Goal: Task Accomplishment & Management: Manage account settings

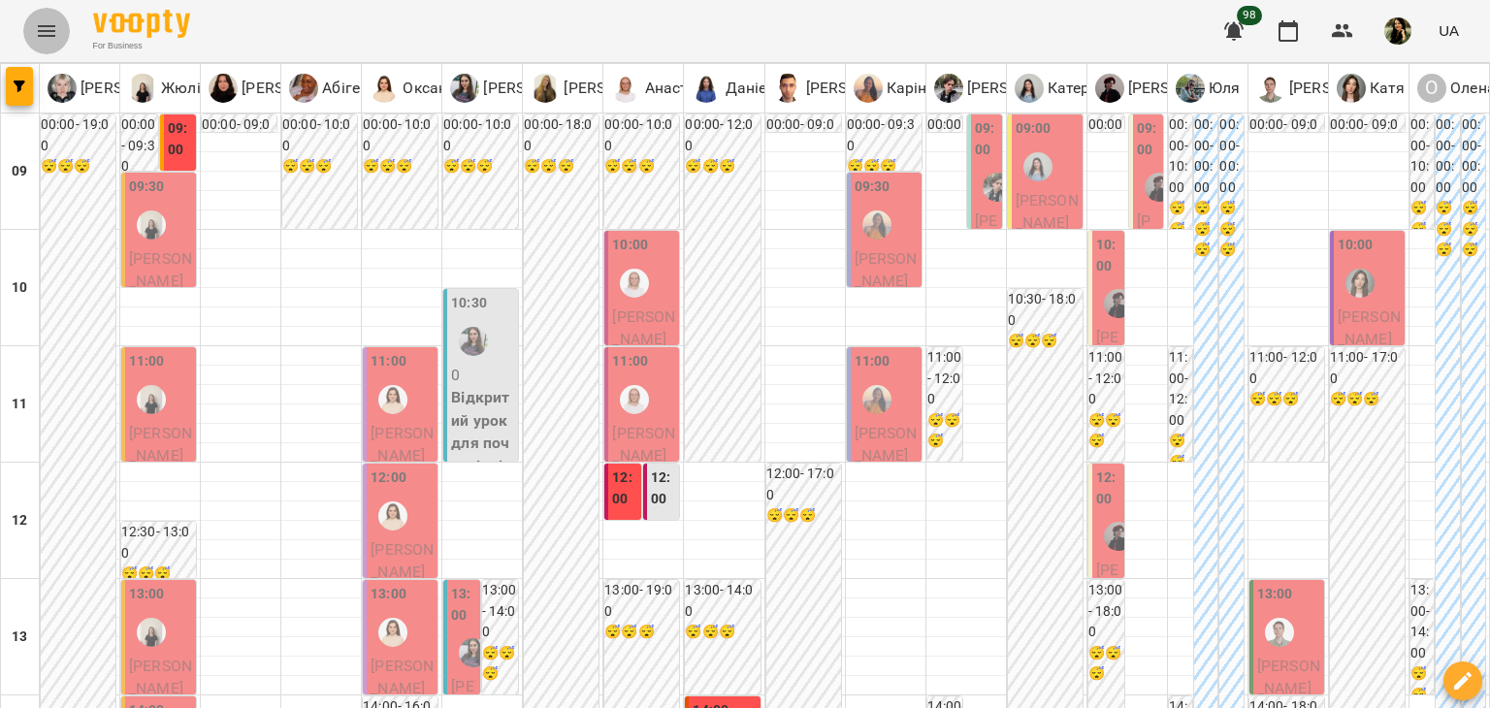
click at [55, 43] on button "Menu" at bounding box center [46, 31] width 47 height 47
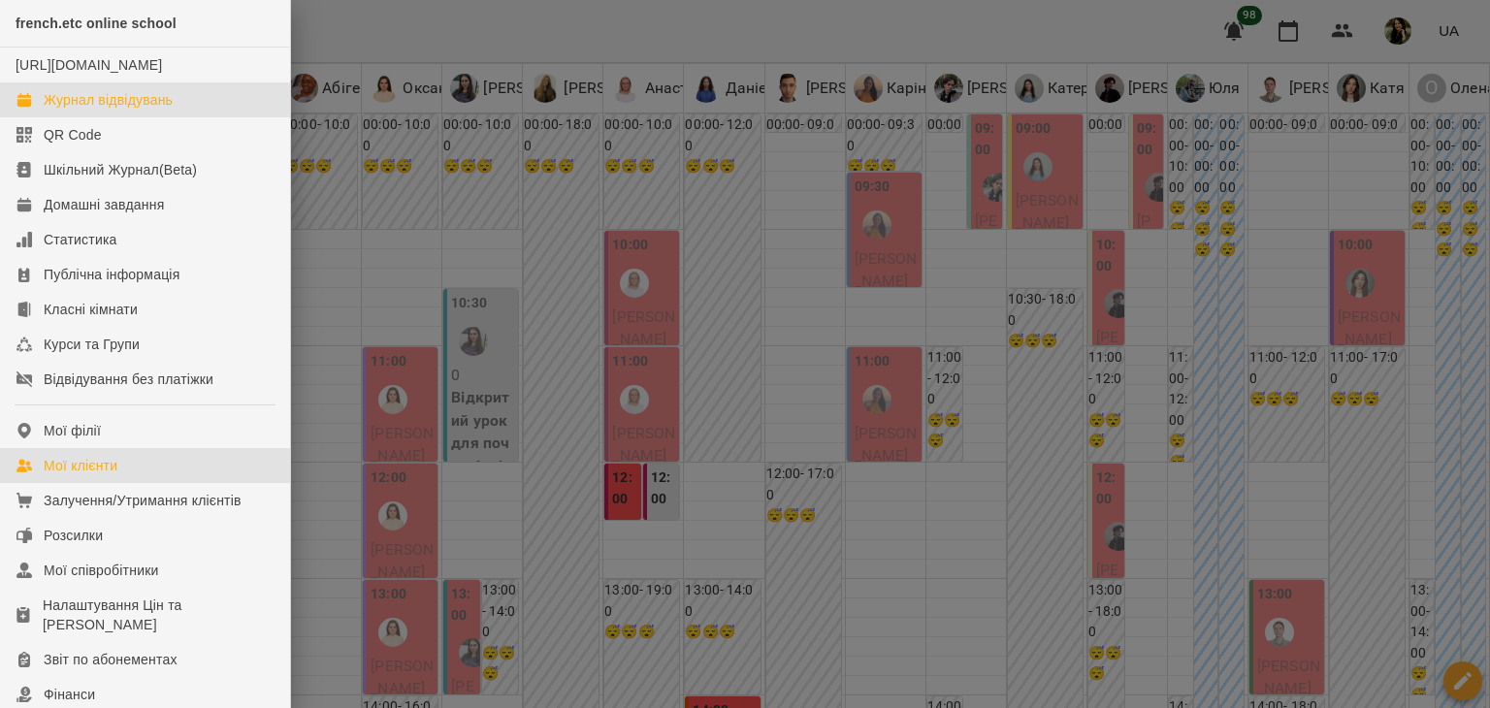
click at [114, 475] on div "Мої клієнти" at bounding box center [81, 465] width 74 height 19
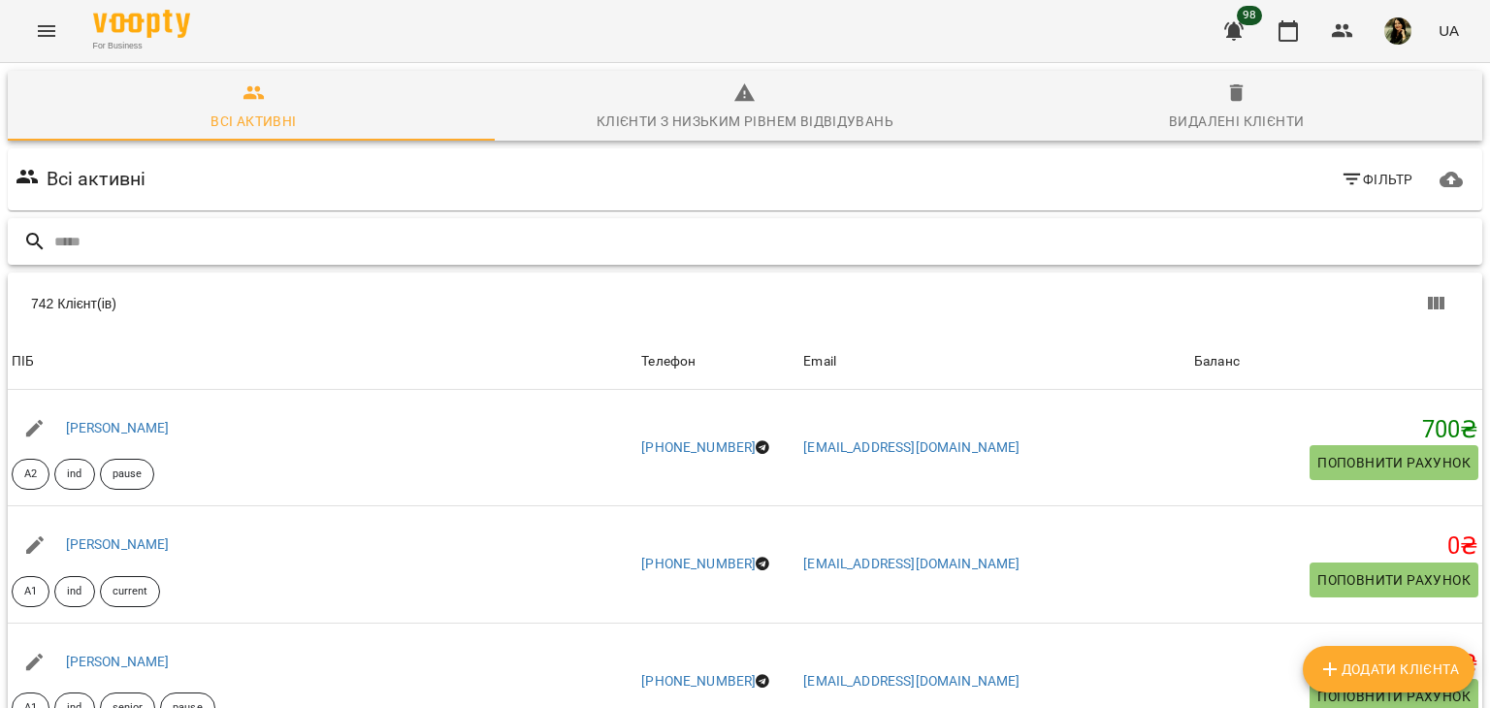
click at [314, 226] on input "text" at bounding box center [764, 242] width 1421 height 32
type input "********"
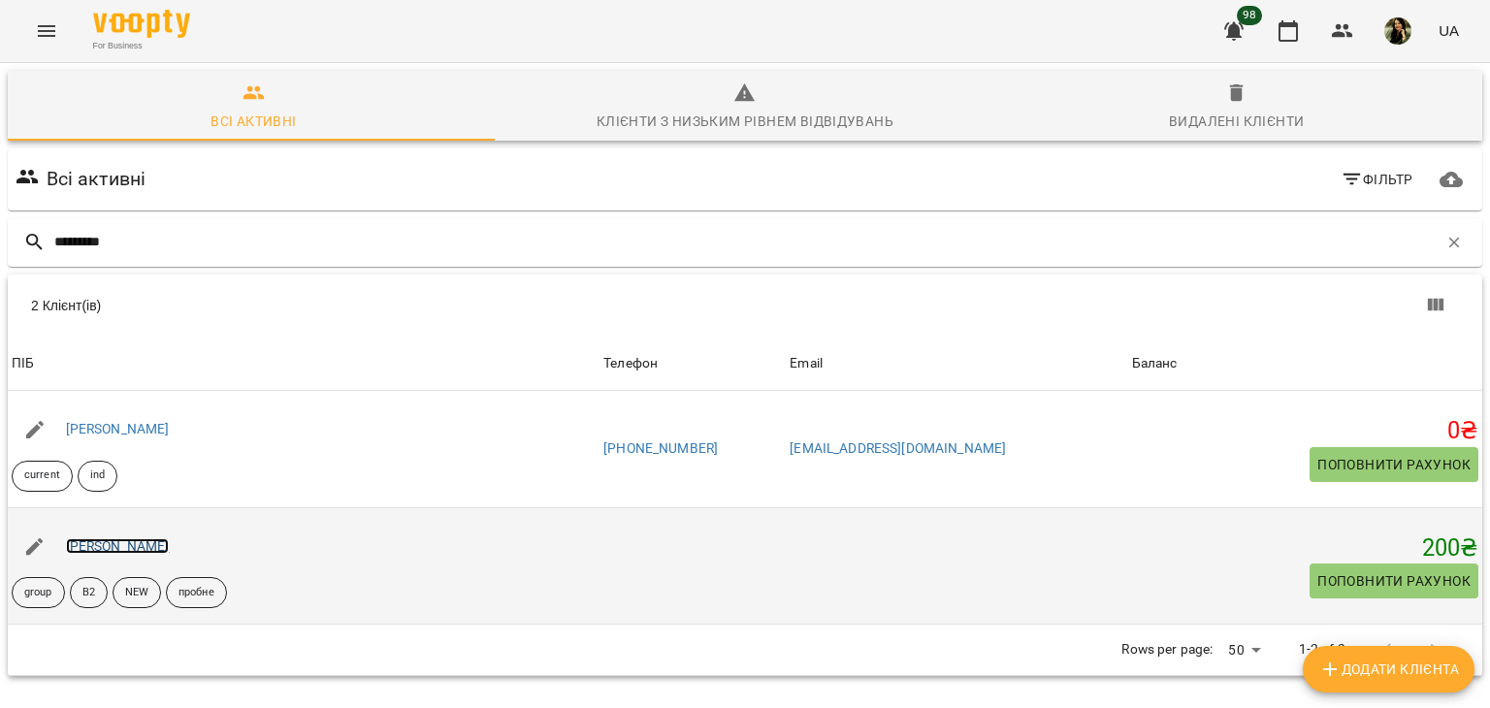
click at [154, 546] on link "[PERSON_NAME]" at bounding box center [118, 547] width 104 height 16
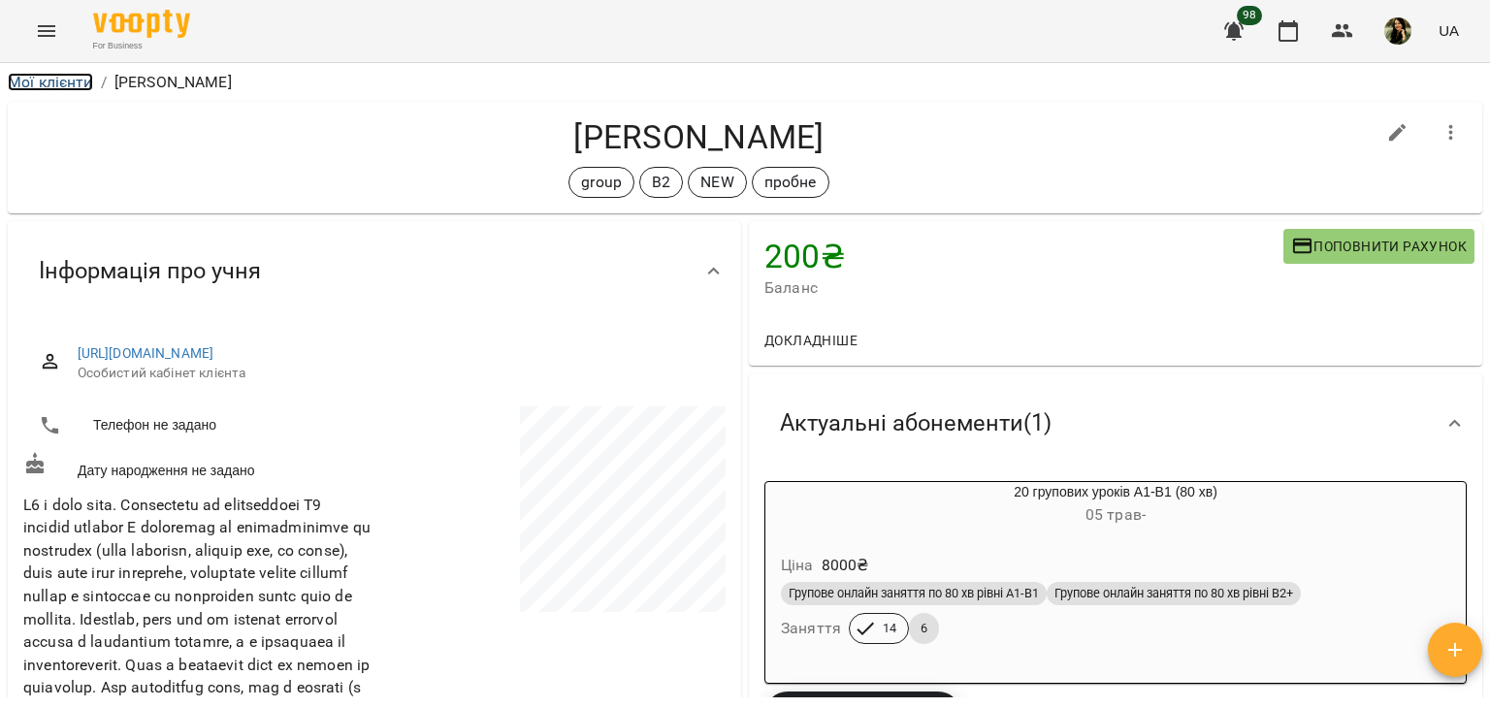
click at [79, 90] on link "Мої клієнти" at bounding box center [50, 82] width 85 height 18
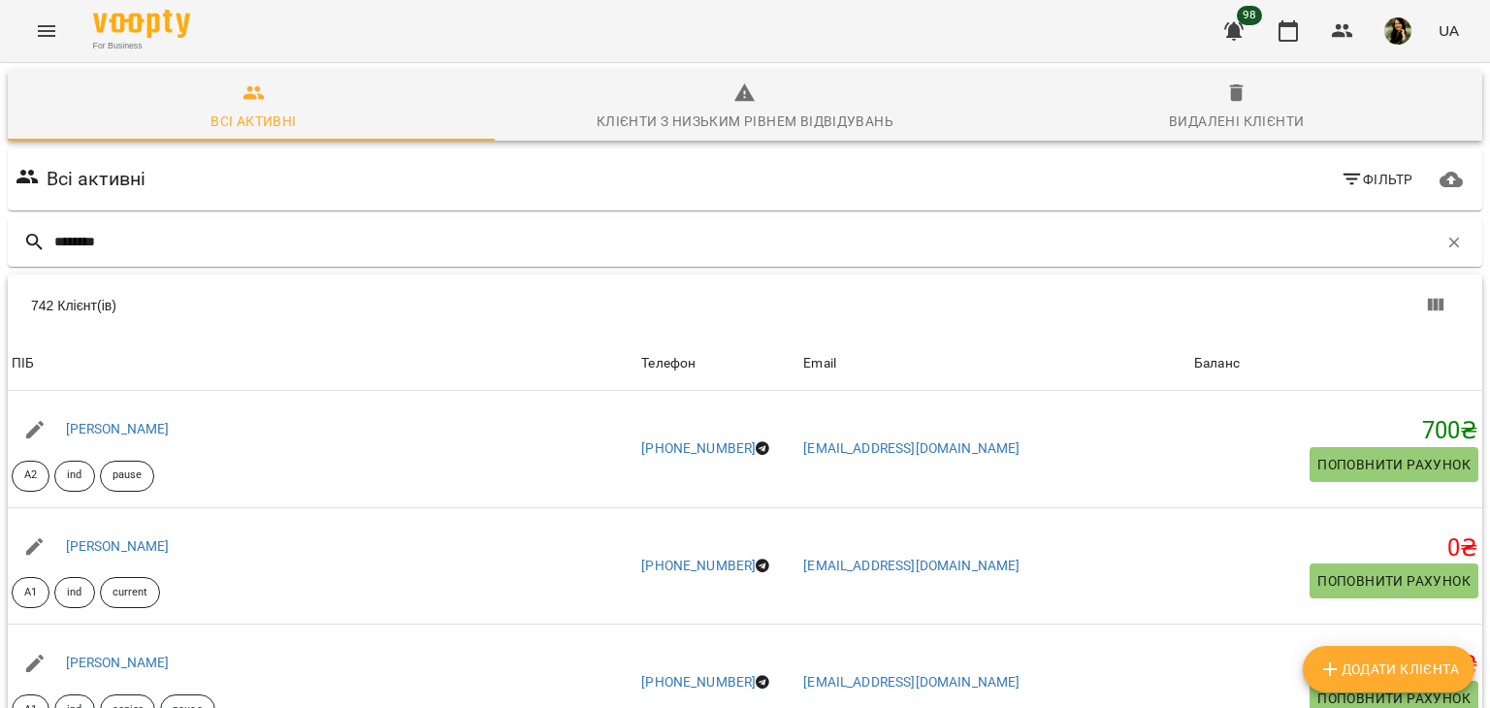
type input "*******"
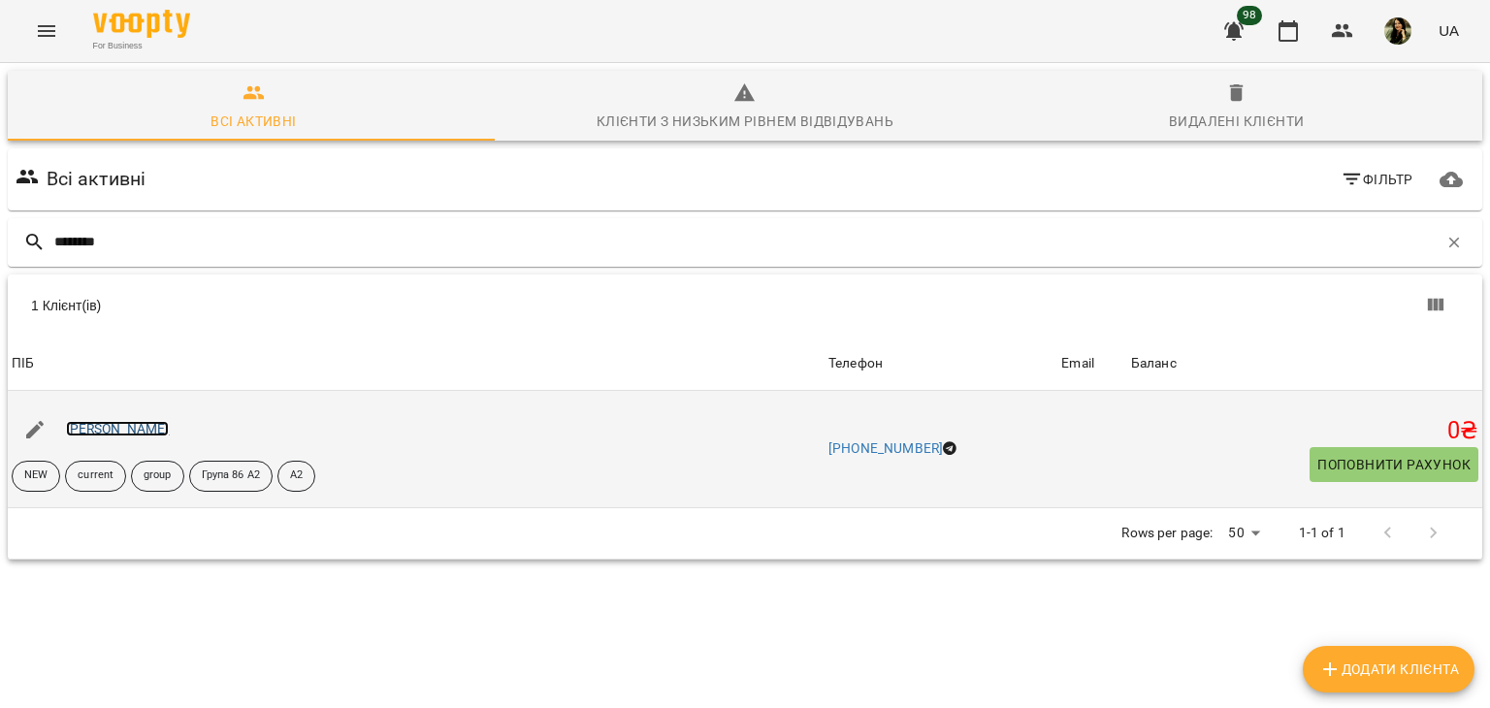
click at [101, 424] on link "[PERSON_NAME]" at bounding box center [118, 429] width 104 height 16
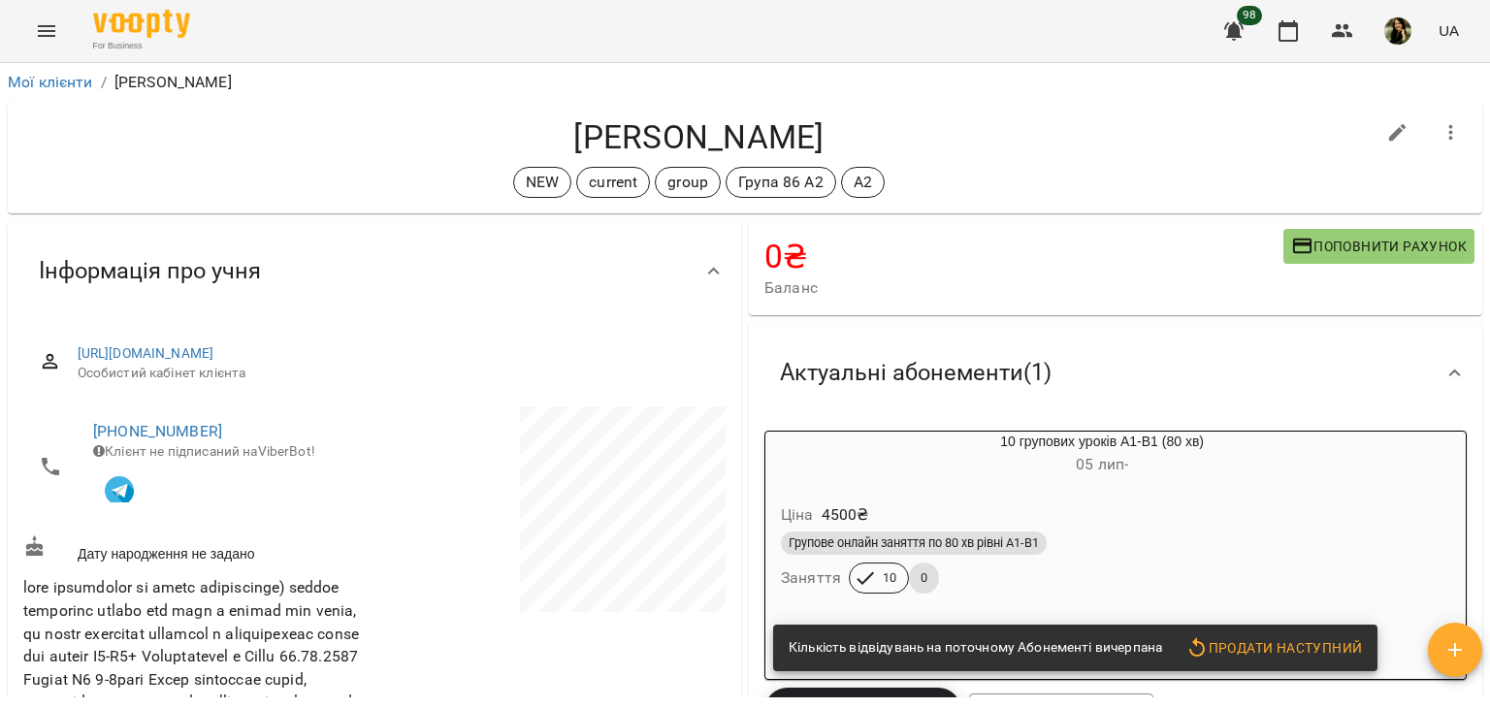
click at [1487, 139] on div "Мої клієнти / [PERSON_NAME] [PERSON_NAME] NEW current group Група 86 А2 A2 0 ₴ …" at bounding box center [745, 417] width 1490 height 708
click at [1481, 146] on div "Мої клієнти / [PERSON_NAME] [PERSON_NAME] NEW current group Група 86 А2 A2 0 ₴ …" at bounding box center [745, 417] width 1490 height 708
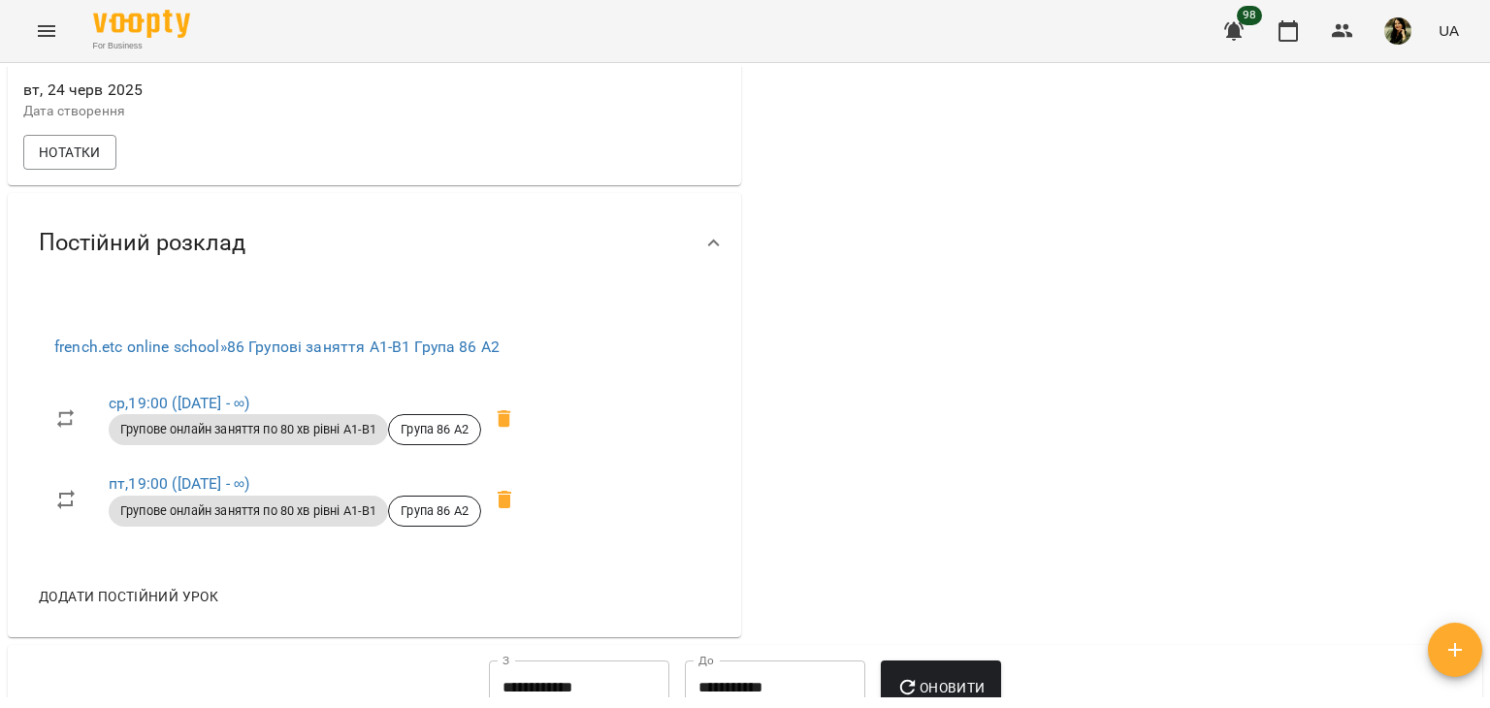
scroll to position [895, 0]
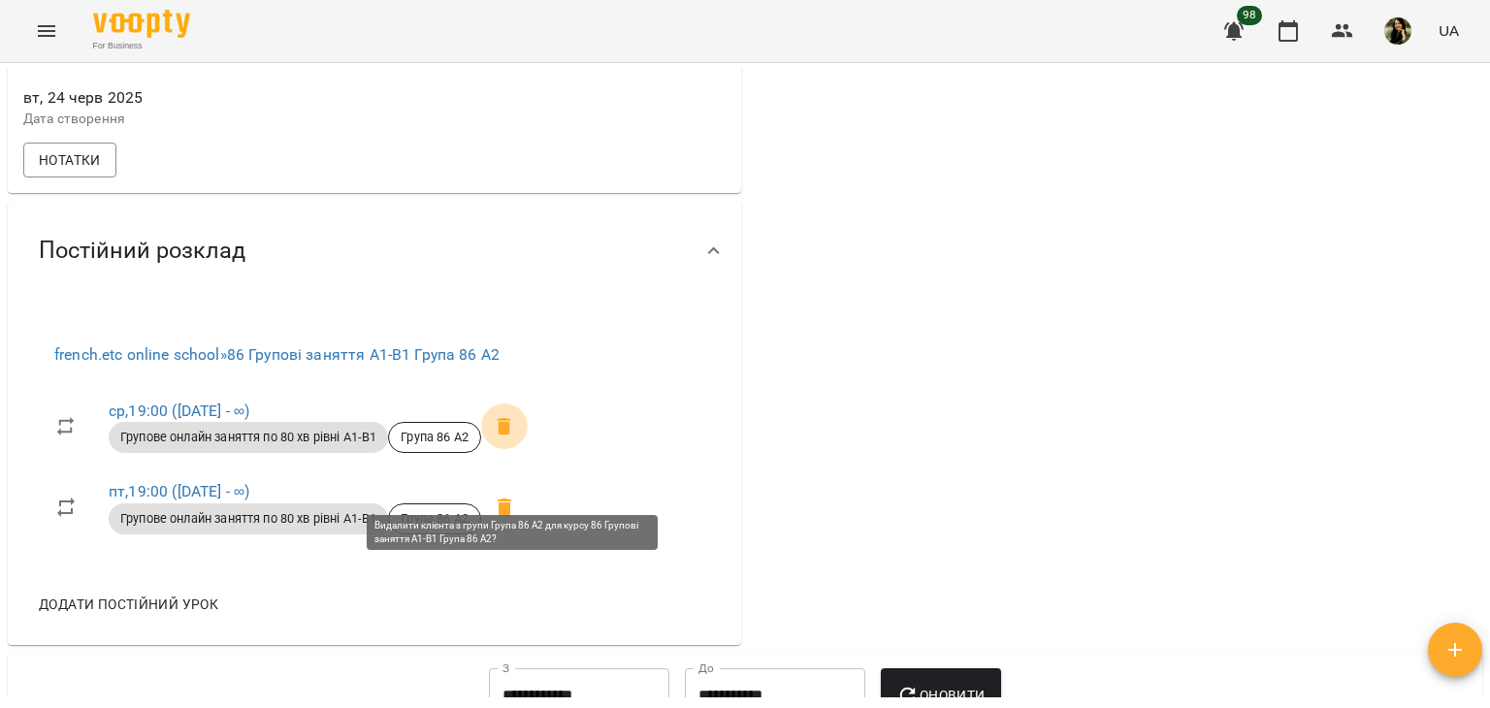
click at [516, 439] on icon at bounding box center [504, 426] width 23 height 23
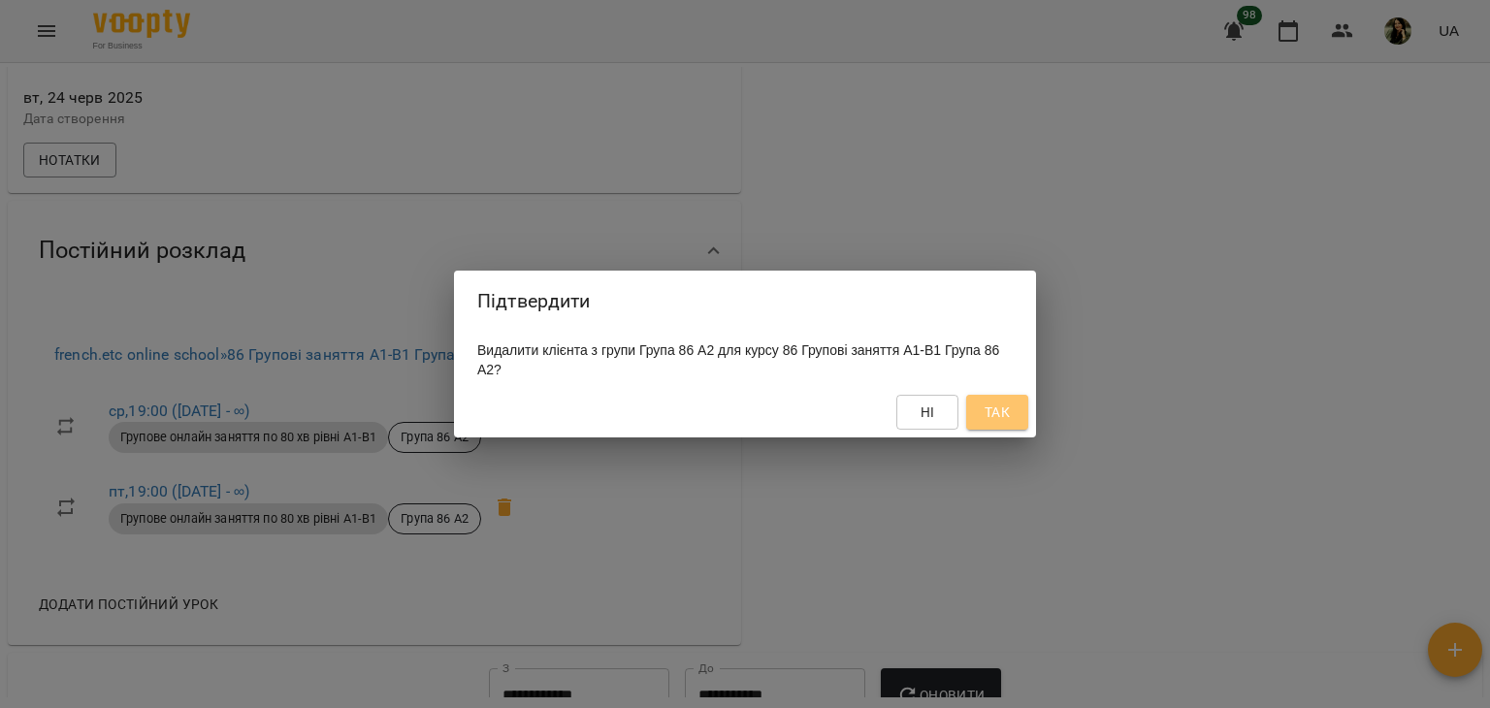
click at [1020, 415] on button "Так" at bounding box center [997, 412] width 62 height 35
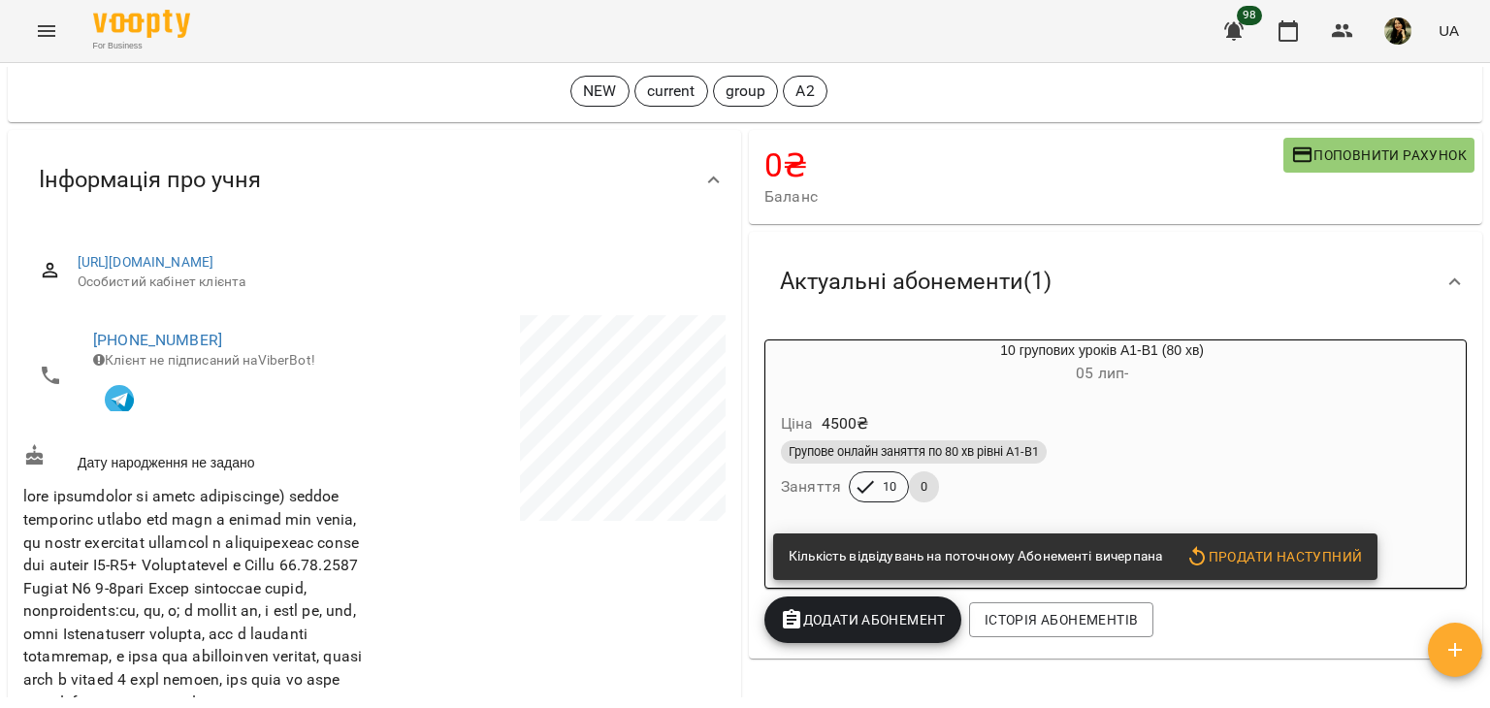
scroll to position [0, 0]
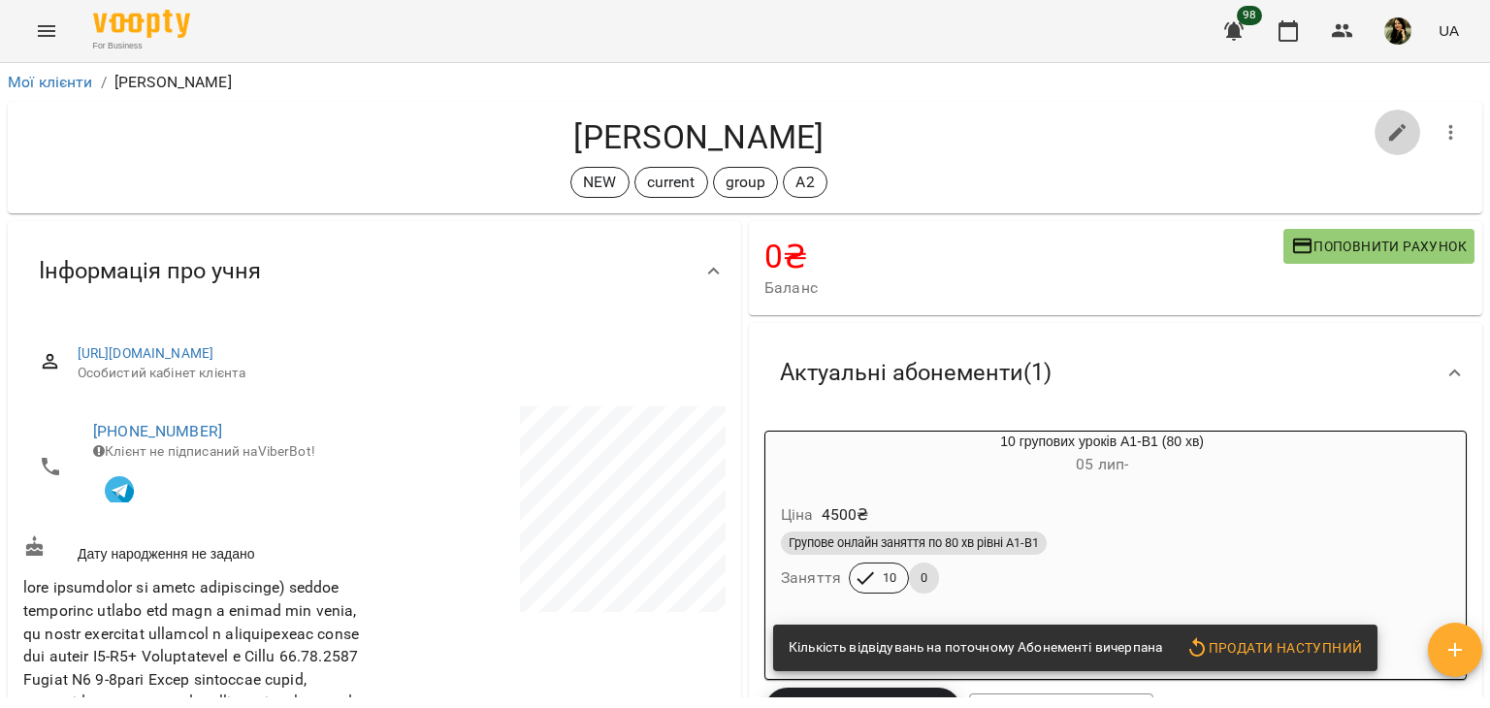
click at [1390, 128] on icon "button" at bounding box center [1398, 132] width 17 height 17
select select "**"
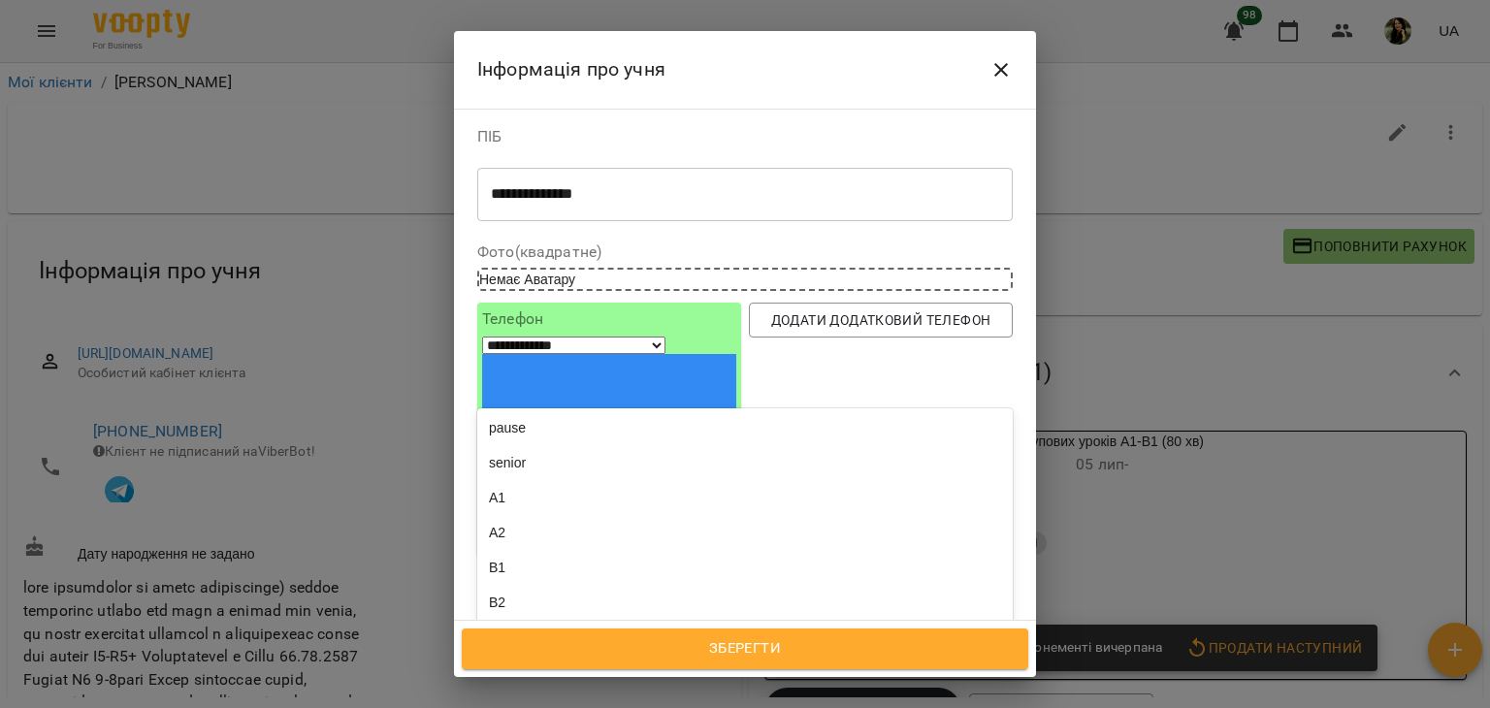
scroll to position [433, 0]
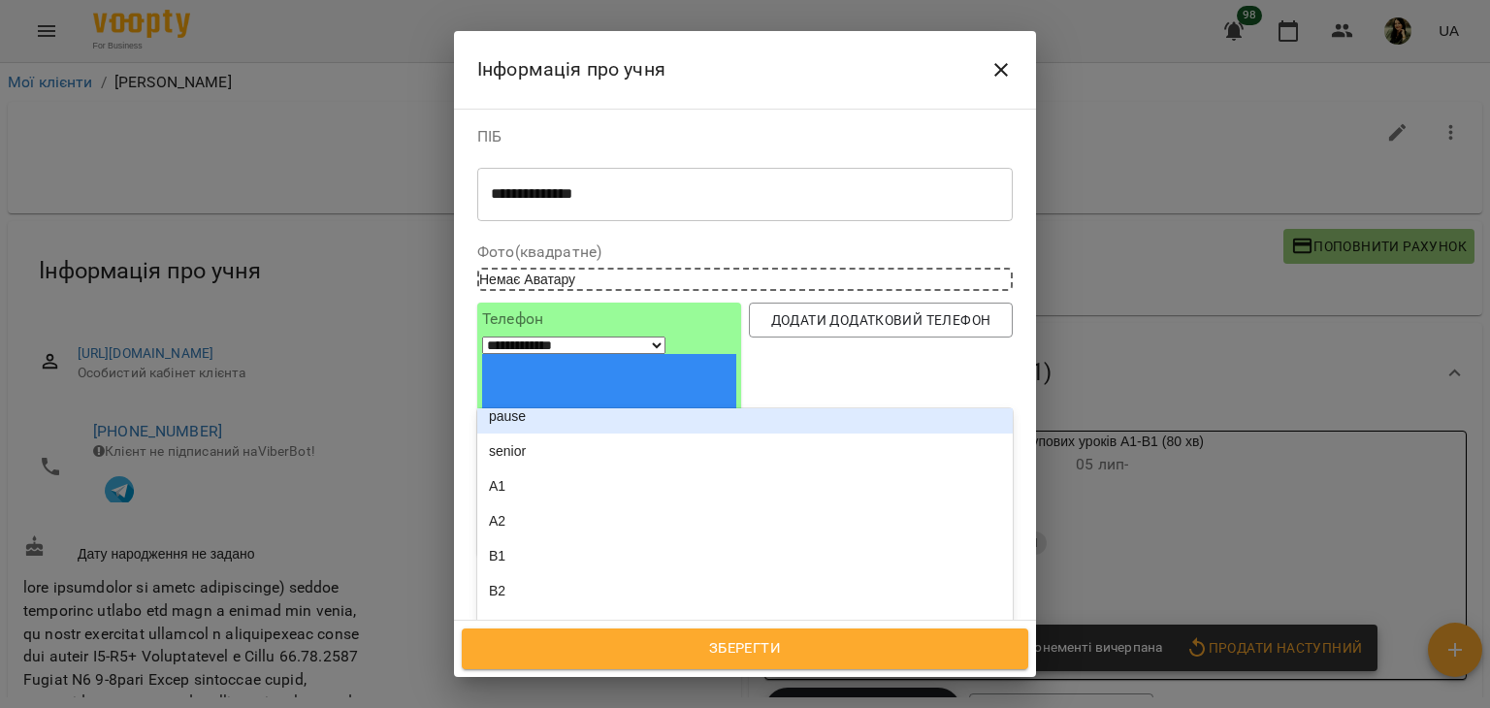
click at [869, 399] on div "pause" at bounding box center [745, 416] width 536 height 35
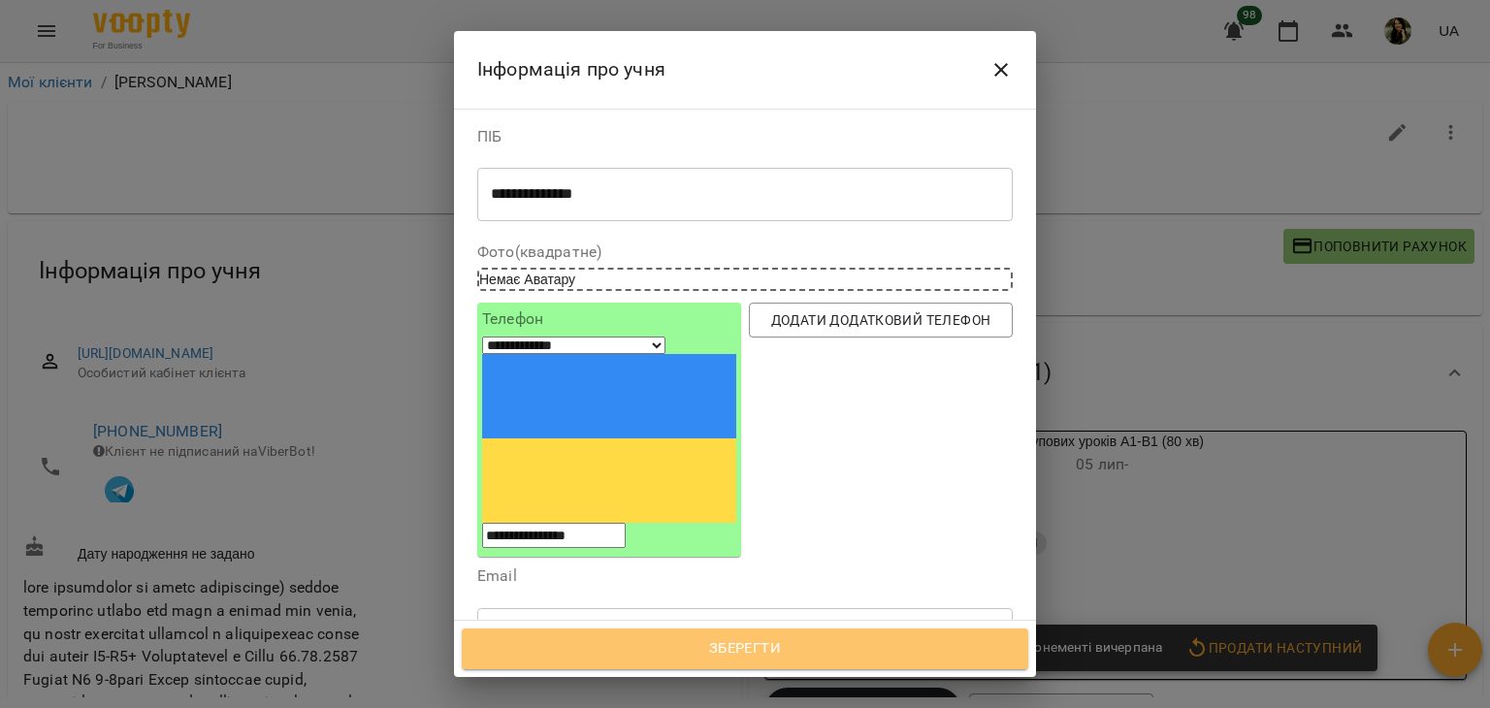
click at [765, 644] on span "Зберегти" at bounding box center [745, 649] width 524 height 25
